Goal: Information Seeking & Learning: Find specific fact

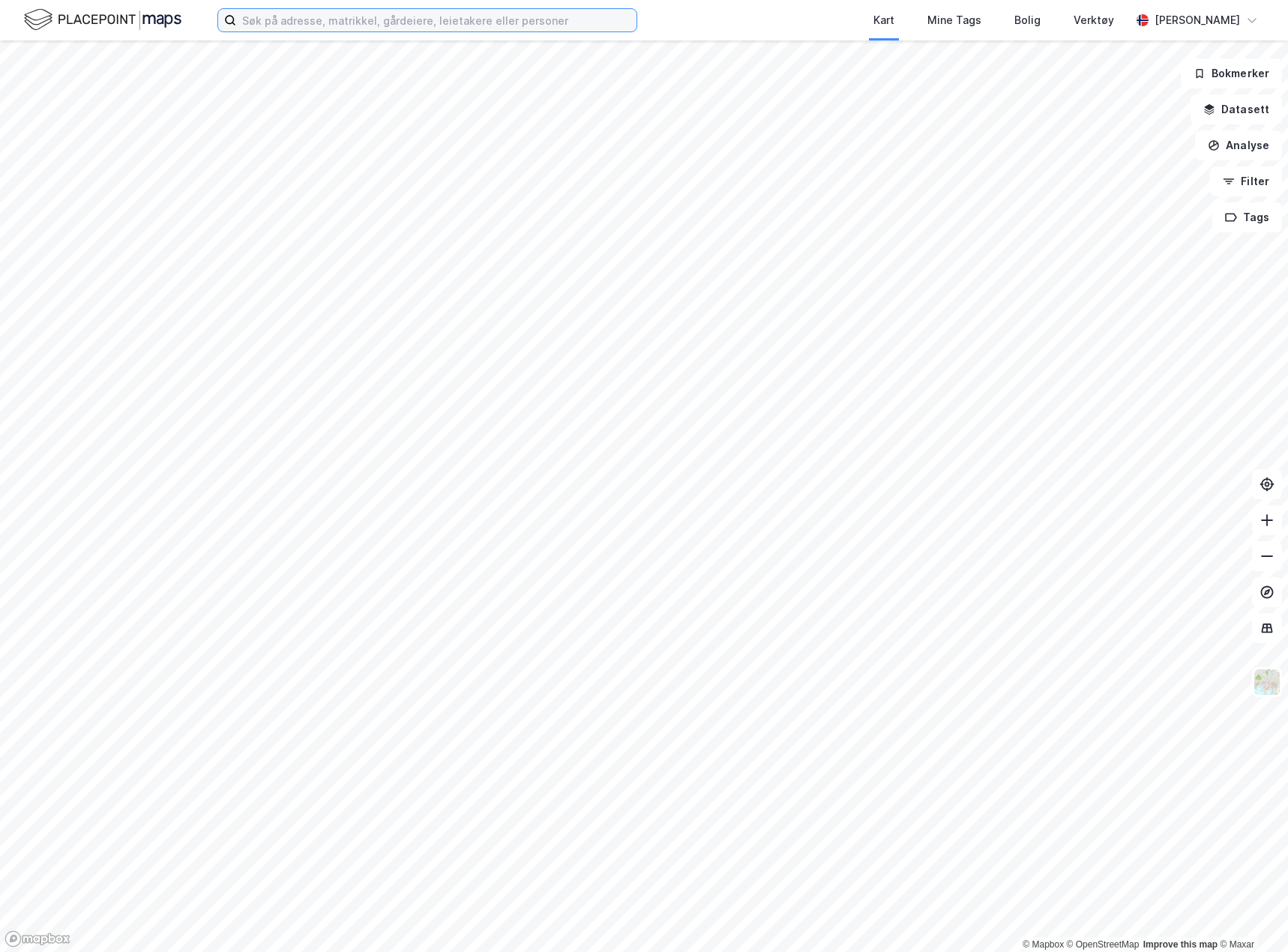
click at [477, 23] on input at bounding box center [436, 21] width 400 height 23
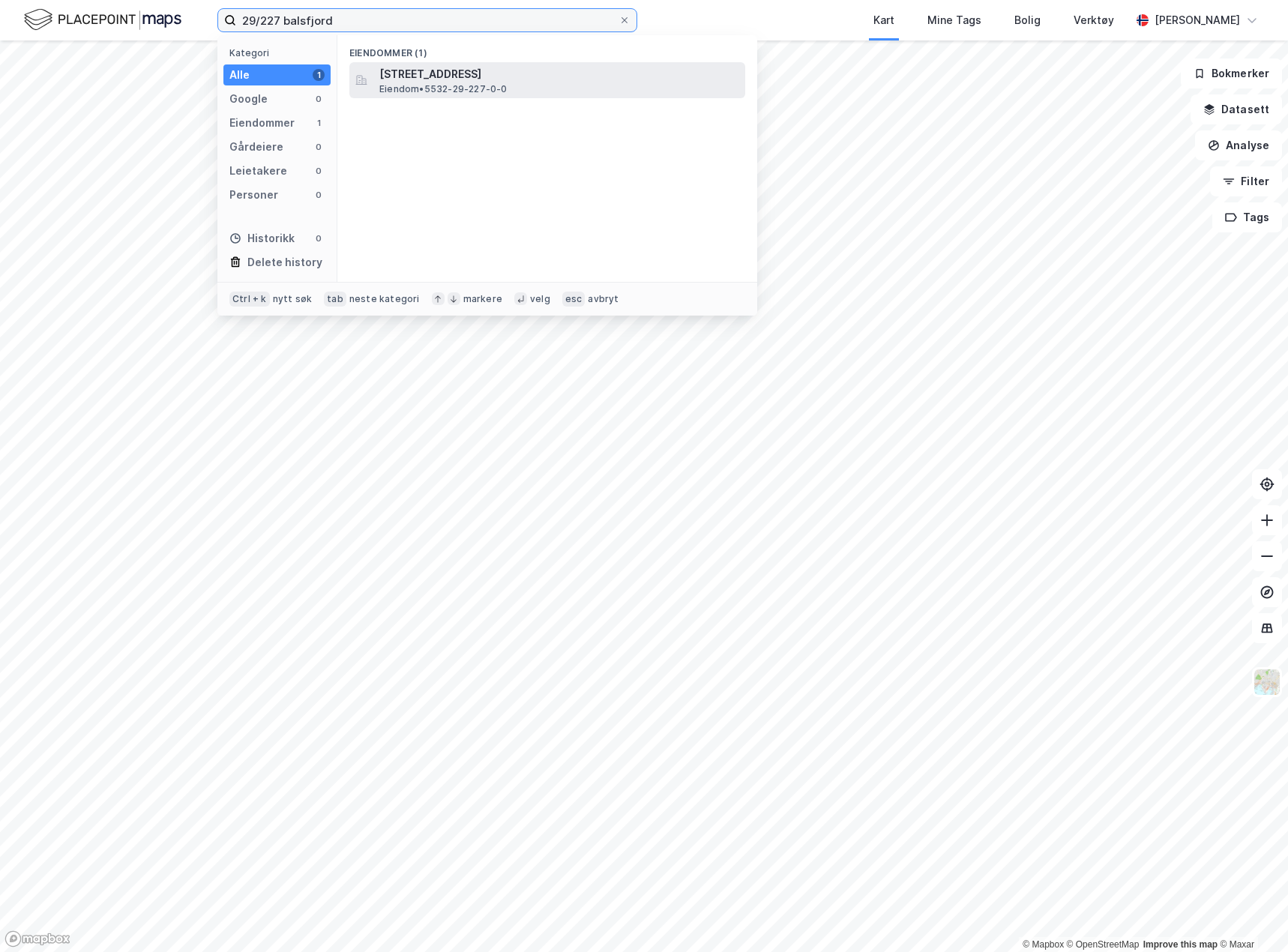
type input "29/227 balsfjord"
click at [548, 83] on div "[STREET_ADDRESS], [GEOGRAPHIC_DATA] Eiendom • 5532-29-227-0-0" at bounding box center [560, 80] width 363 height 30
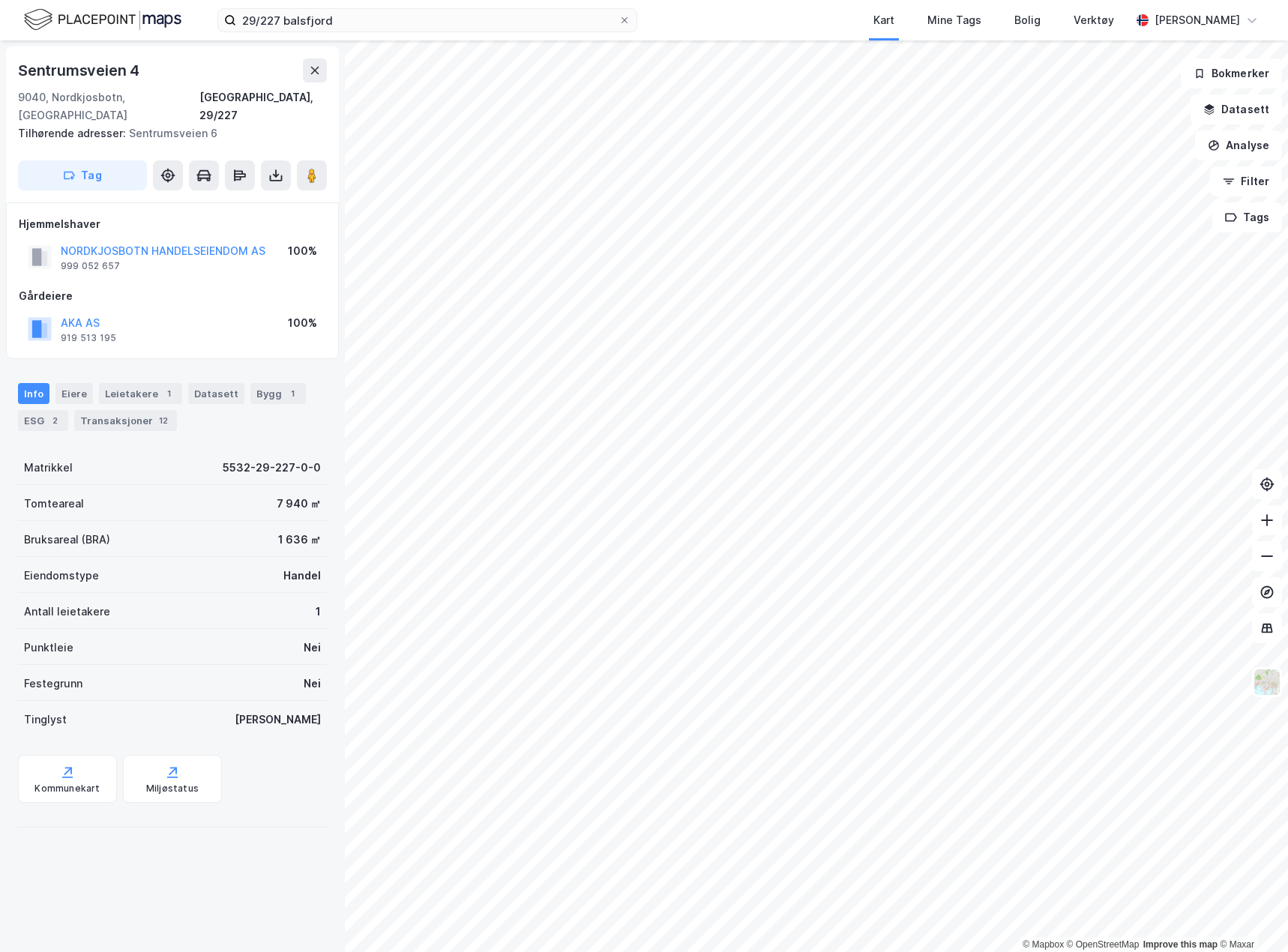
click at [121, 62] on div "Sentrumsveien 4" at bounding box center [80, 71] width 124 height 24
copy div "Sentrumsveien 4"
